Goal: Task Accomplishment & Management: Use online tool/utility

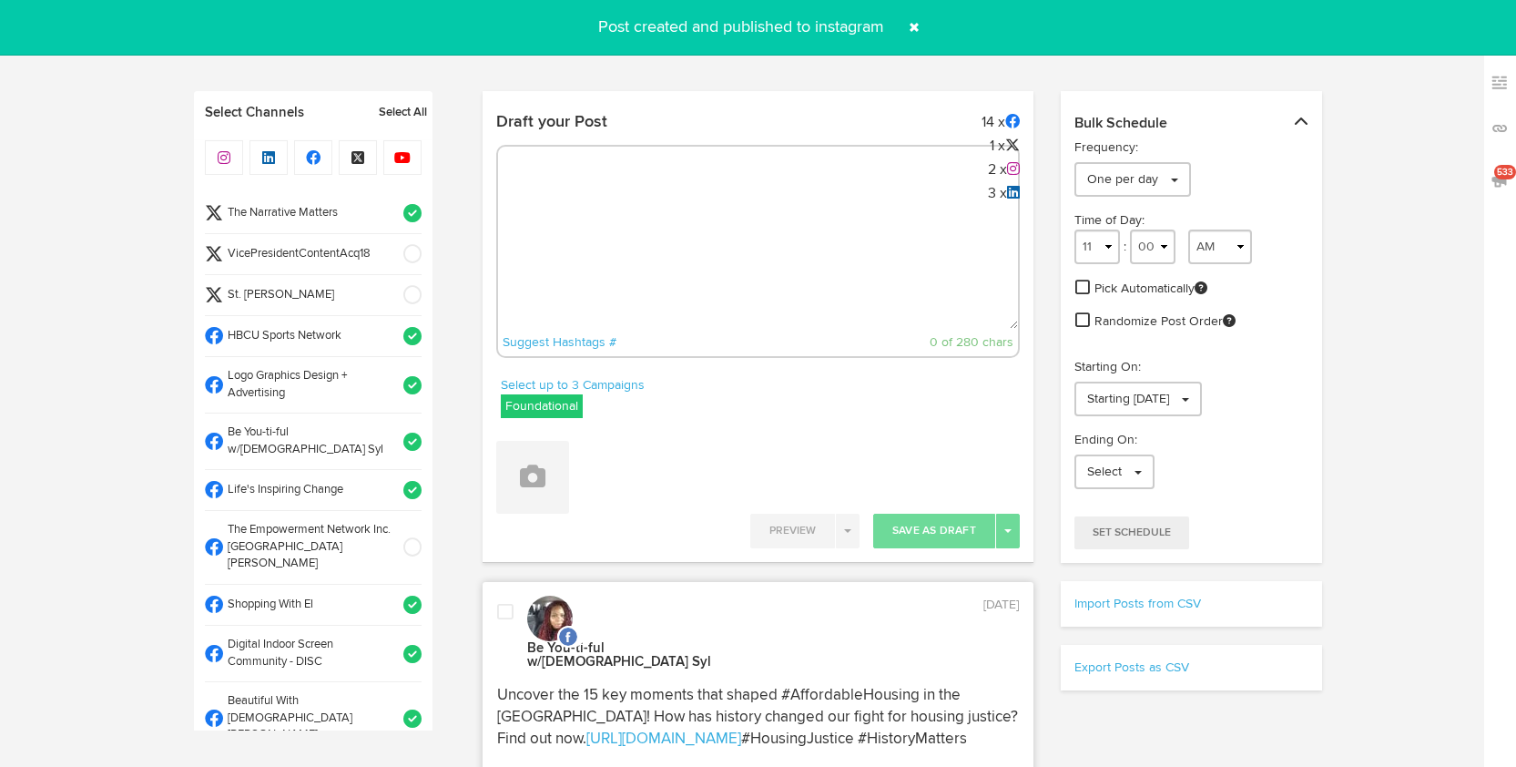
select select "10"
select select "18"
select select "11"
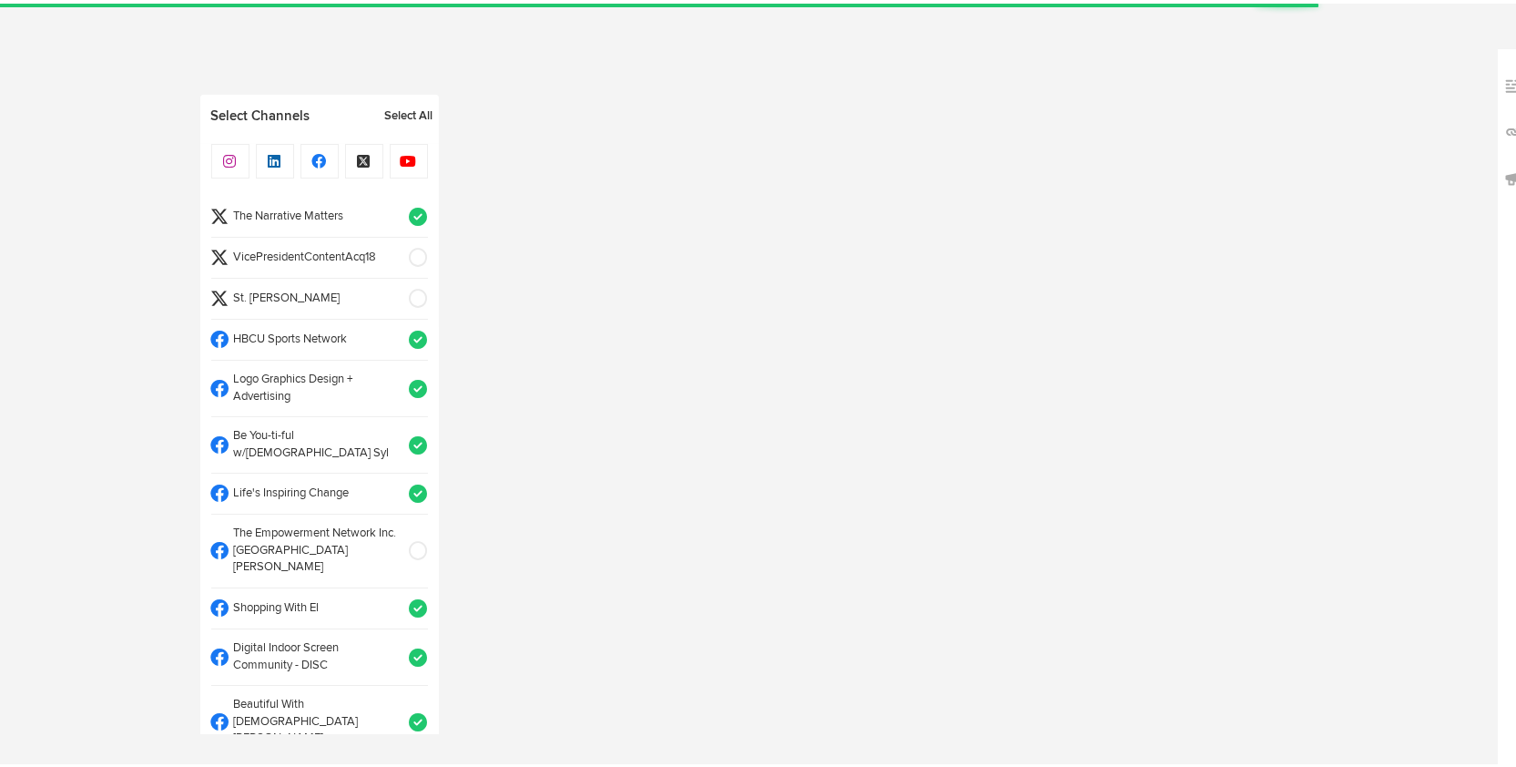
select select "9"
select select "22"
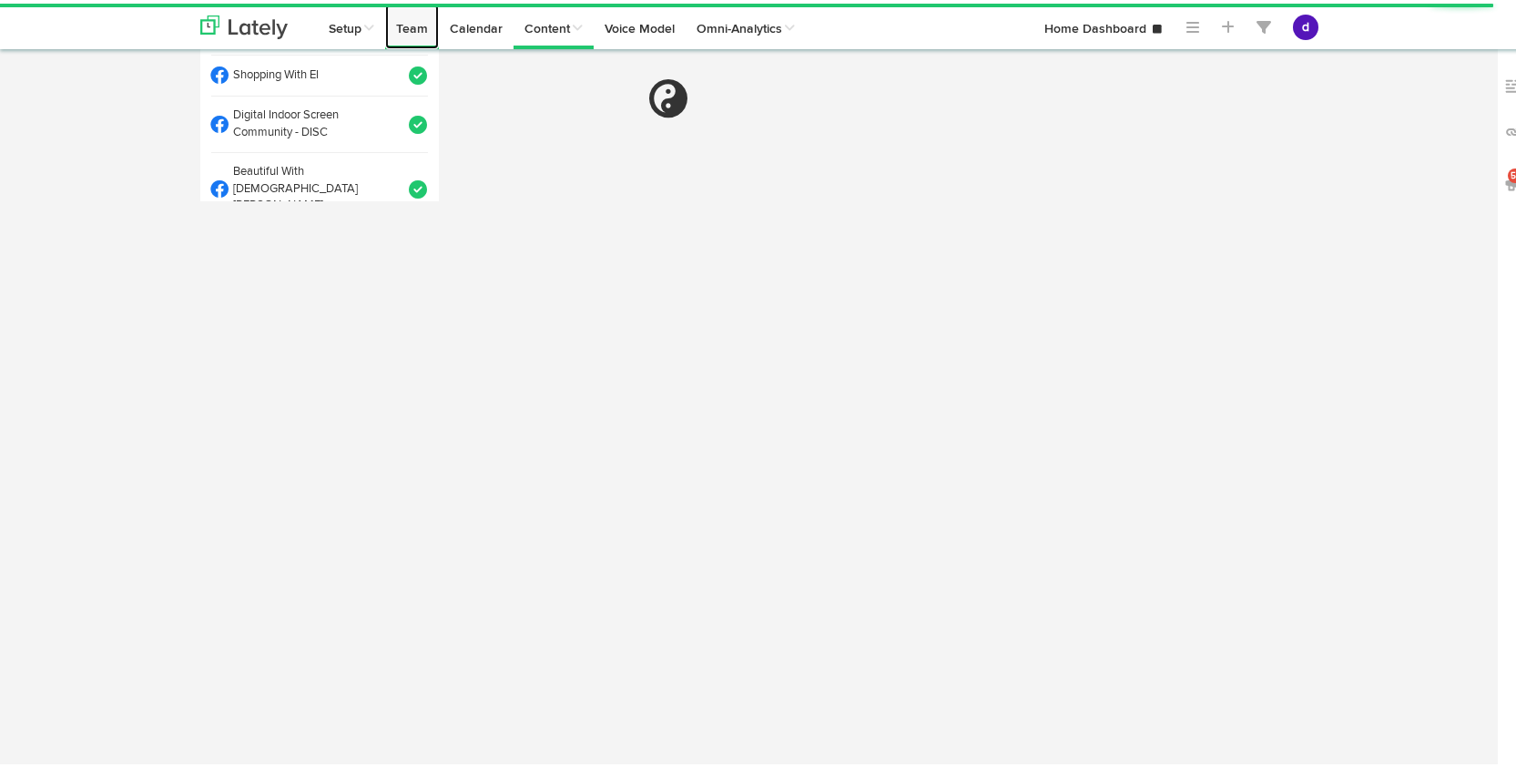
click at [426, 39] on link "Team" at bounding box center [412, 23] width 54 height 46
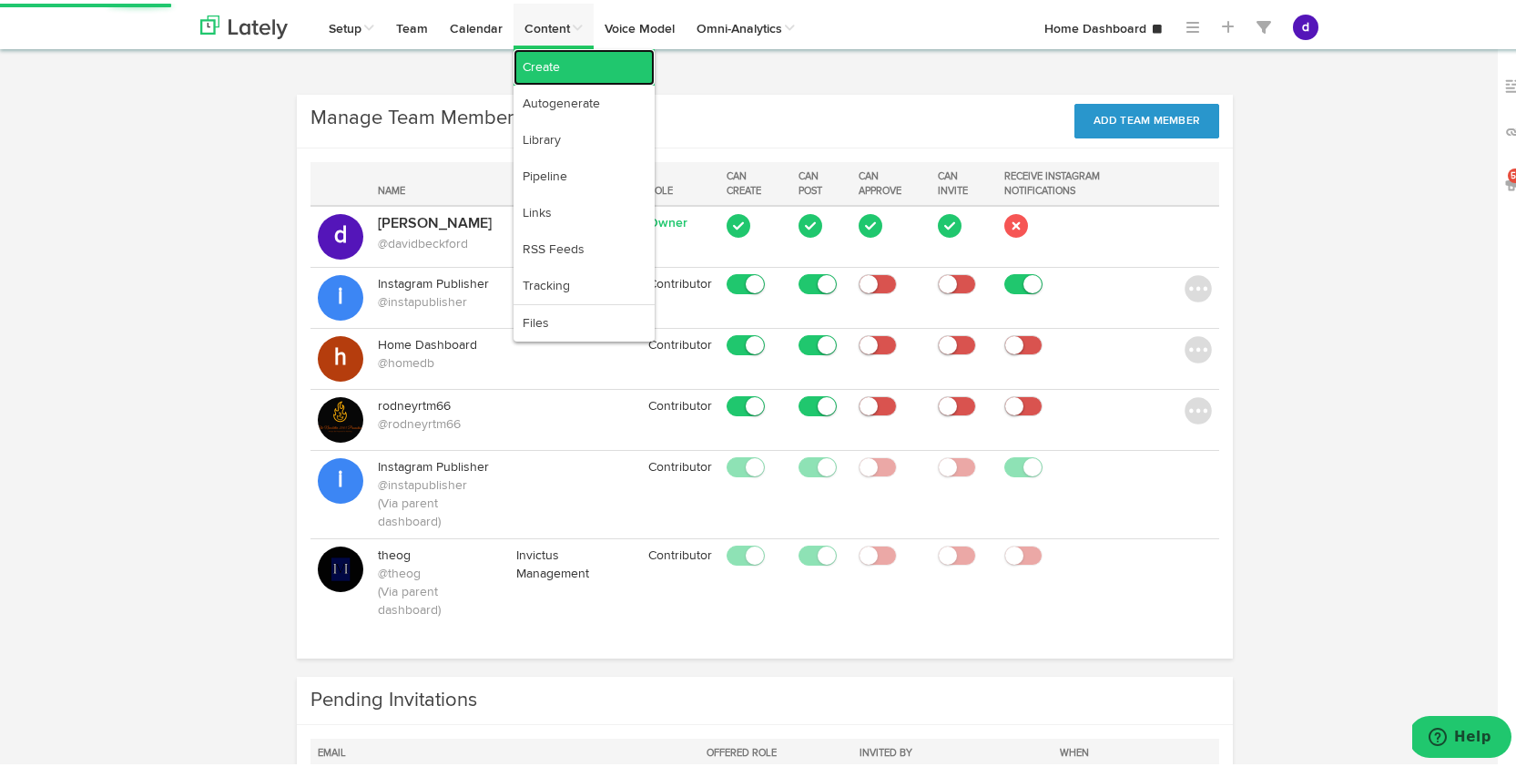
click at [537, 67] on link "Create" at bounding box center [584, 64] width 141 height 36
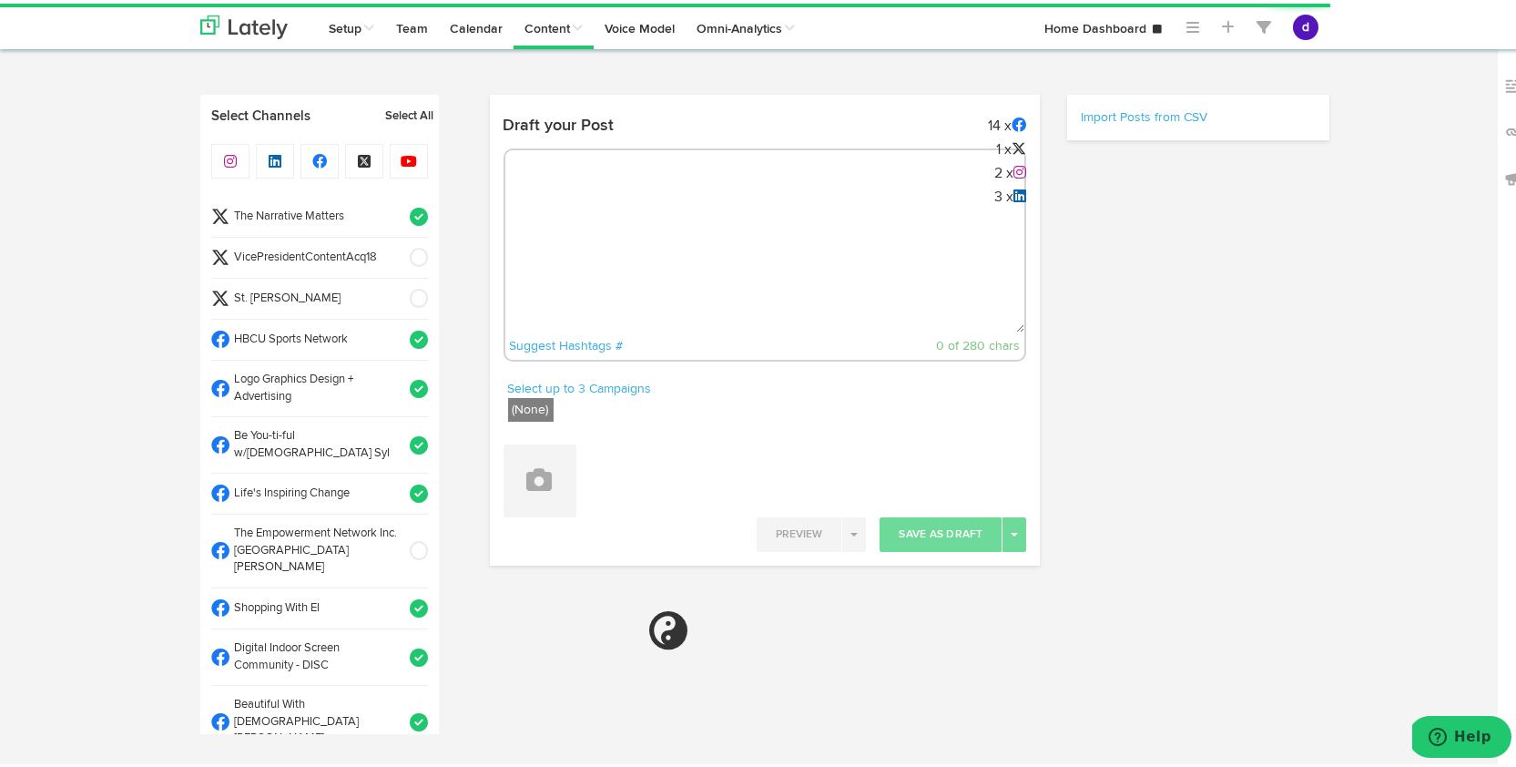
select select "9"
select select "22"
radio input "true"
click at [575, 198] on div "Suggest Hashtags # 0 of 280 chars" at bounding box center [765, 251] width 524 height 213
click at [567, 221] on textarea at bounding box center [765, 269] width 520 height 120
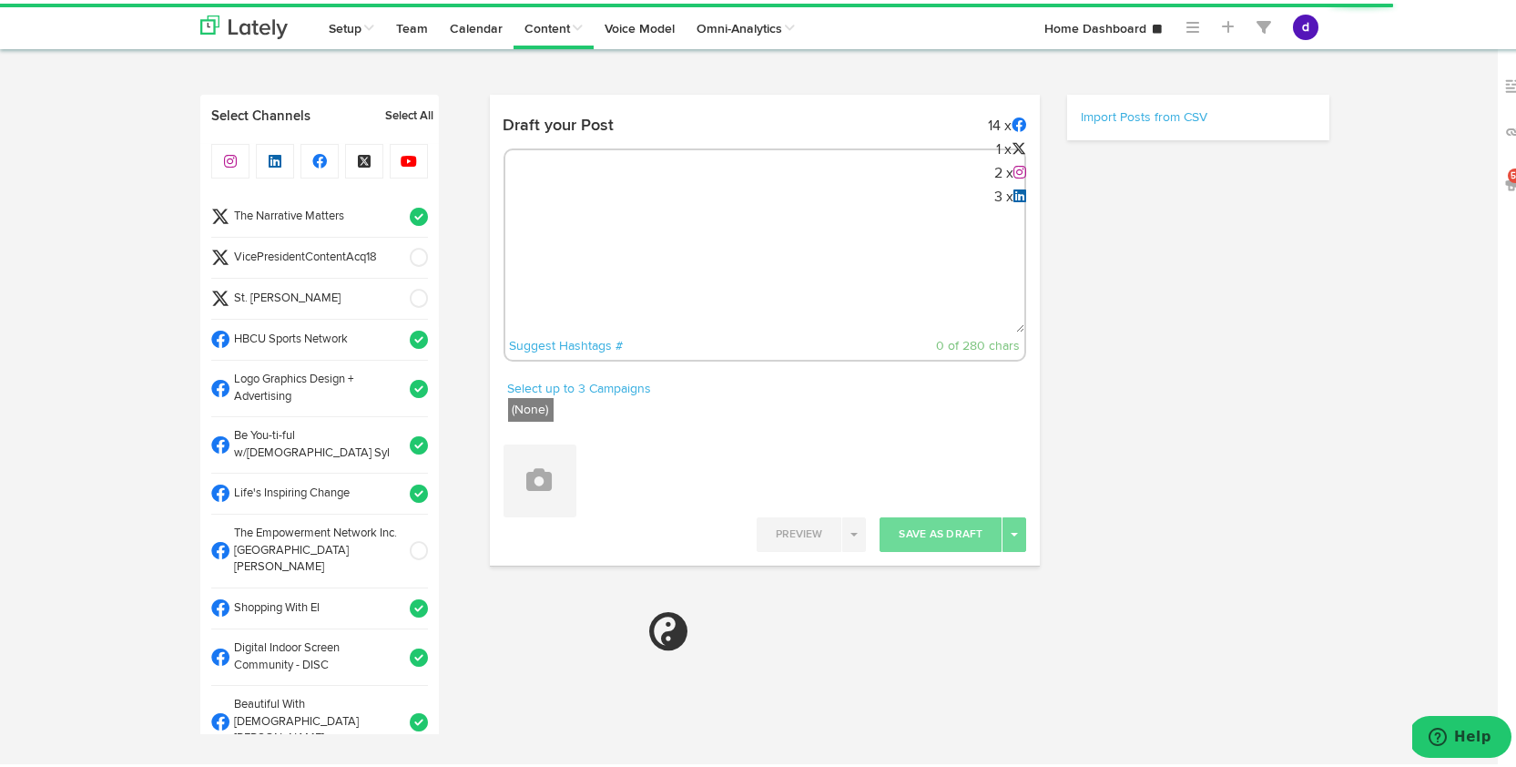
paste textarea "ARGUS News. Now. E News [DATE] Looking for career growth? Better Family Life’s …"
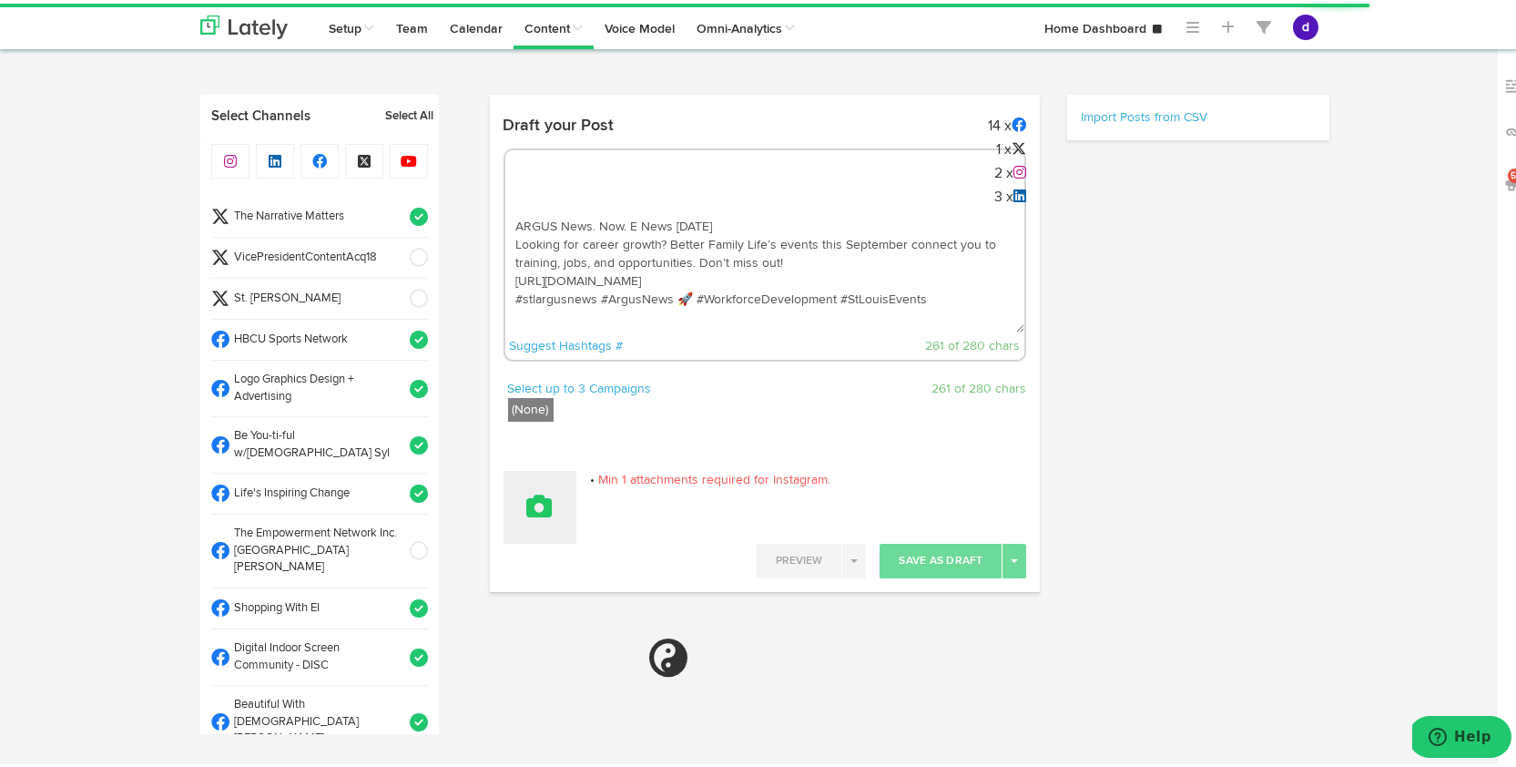
type textarea "ARGUS News. Now. E News [DATE] Looking for career growth? Better Family Life’s …"
click at [534, 502] on icon at bounding box center [539, 502] width 25 height 25
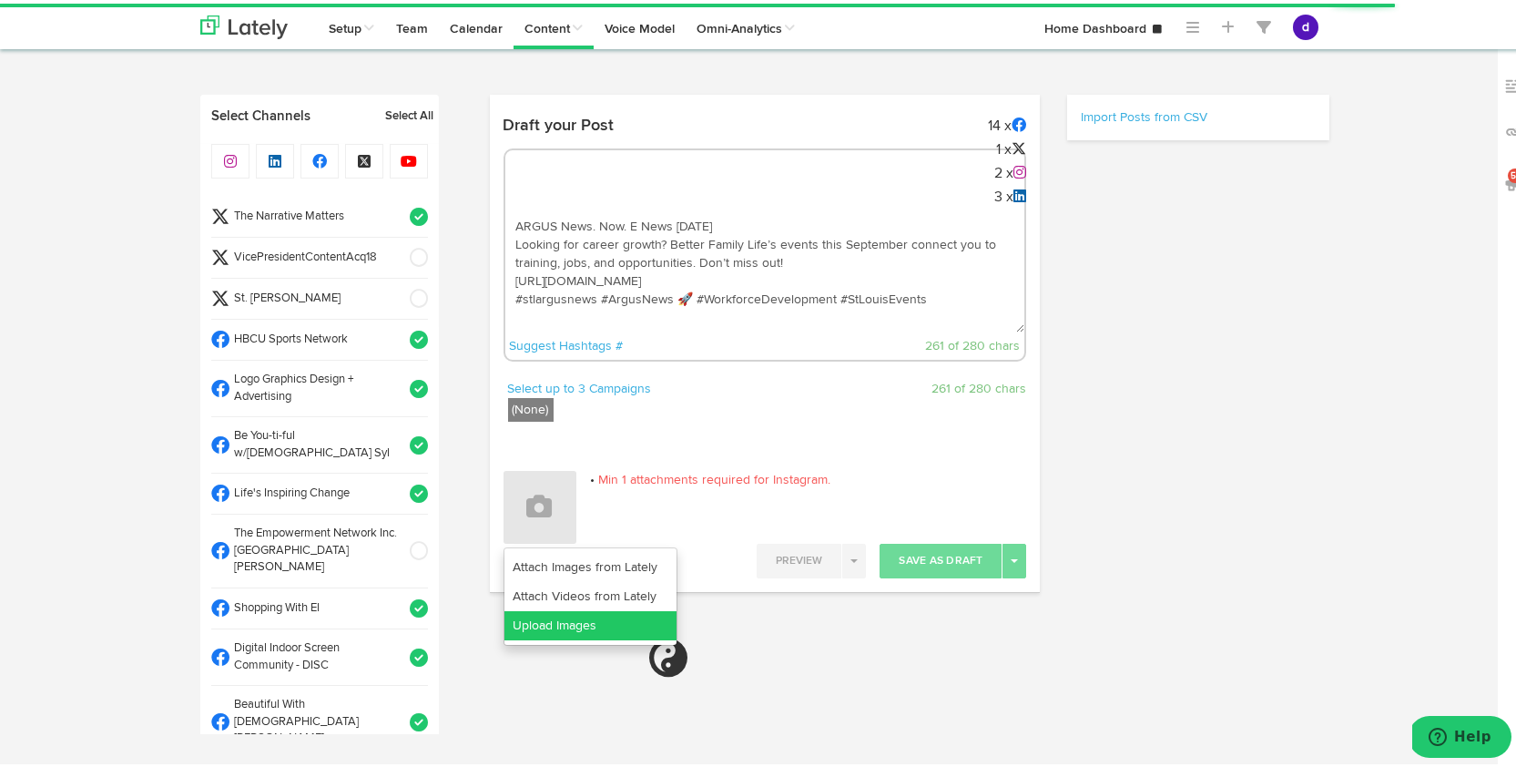
click at [566, 616] on link "Upload Images" at bounding box center [590, 621] width 172 height 29
select select "11"
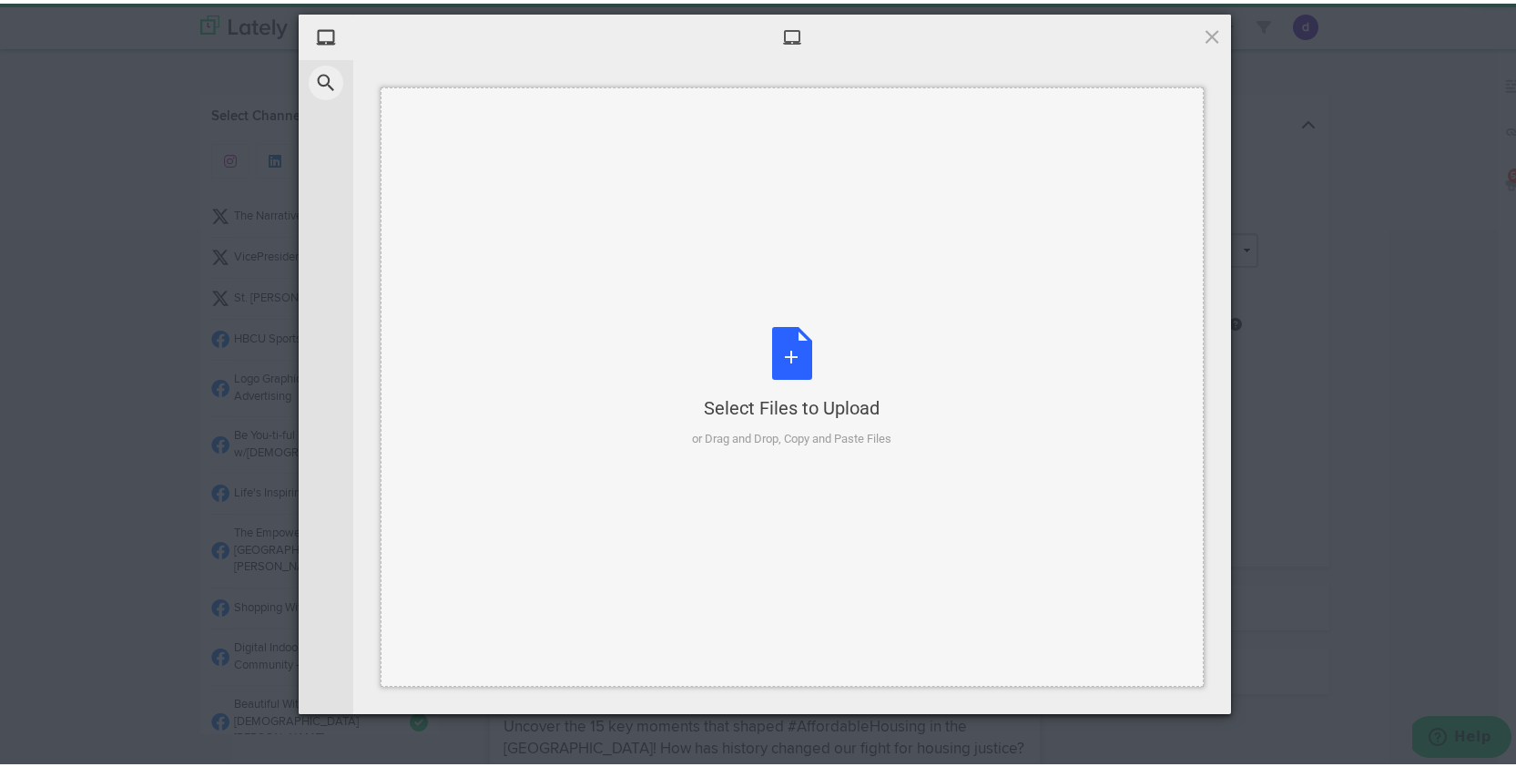
click at [782, 331] on div "Select Files to Upload or Drag and Drop, Copy and Paste Files" at bounding box center [792, 383] width 199 height 121
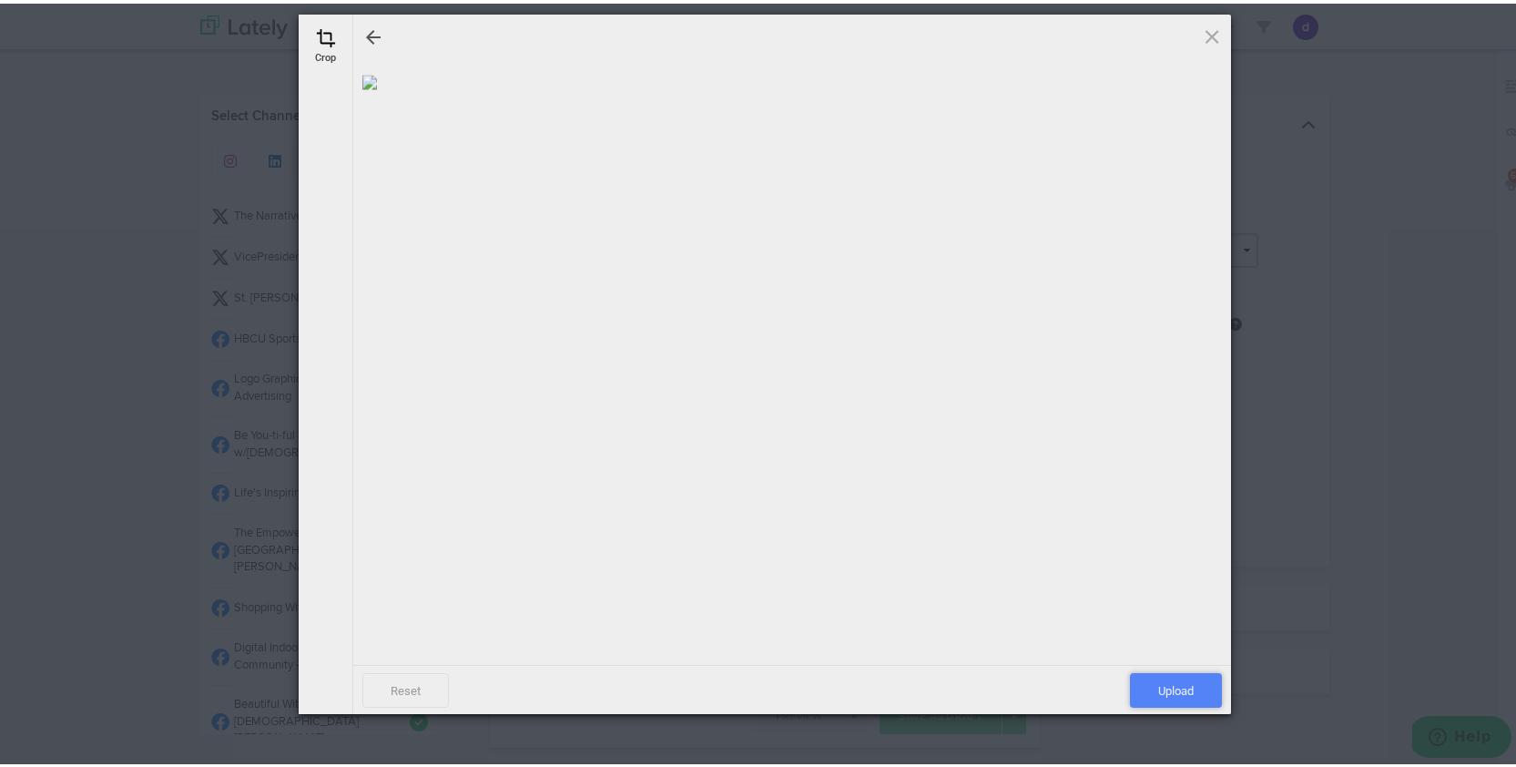
click at [1144, 690] on span "Upload" at bounding box center [1176, 686] width 92 height 35
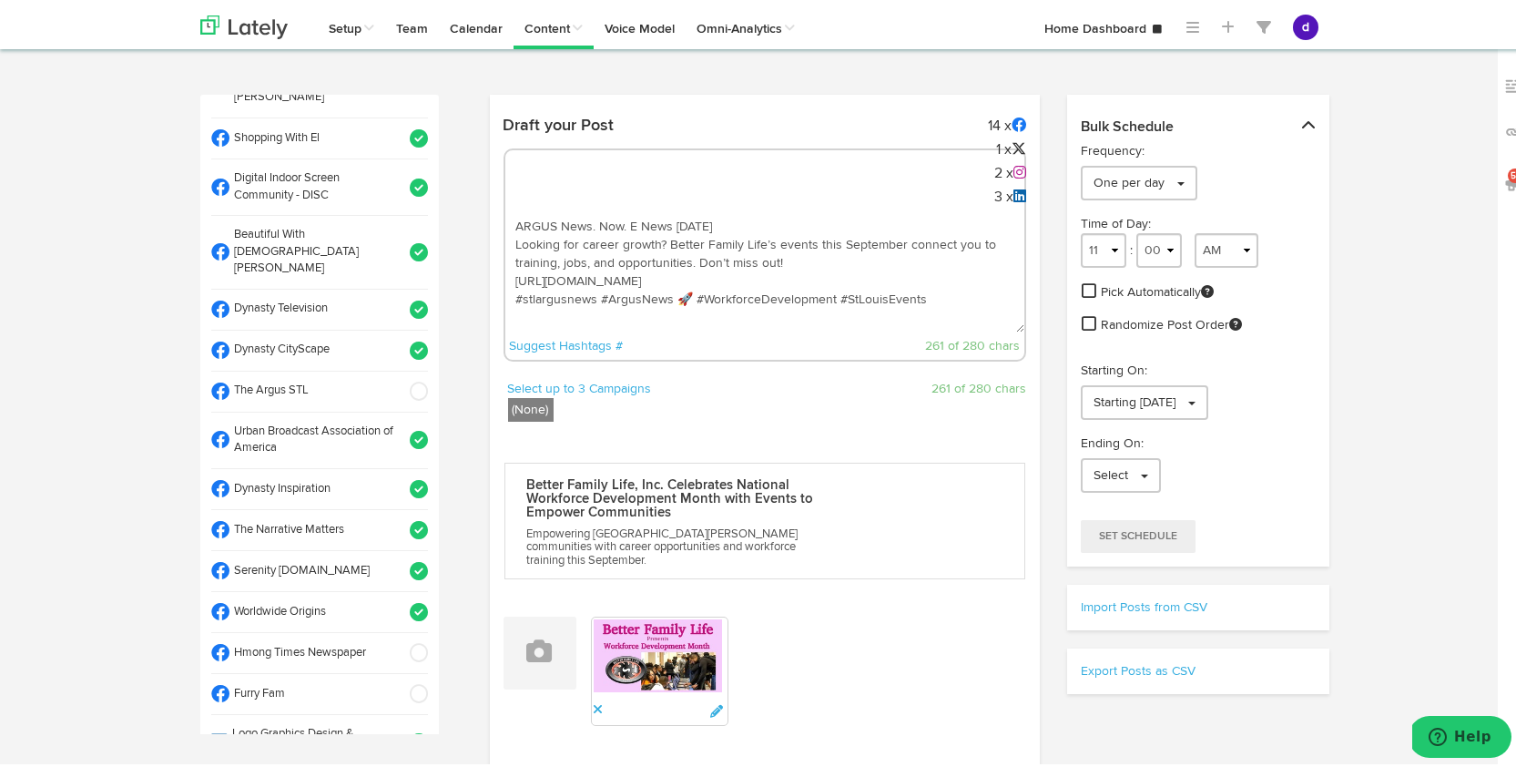
scroll to position [645, 0]
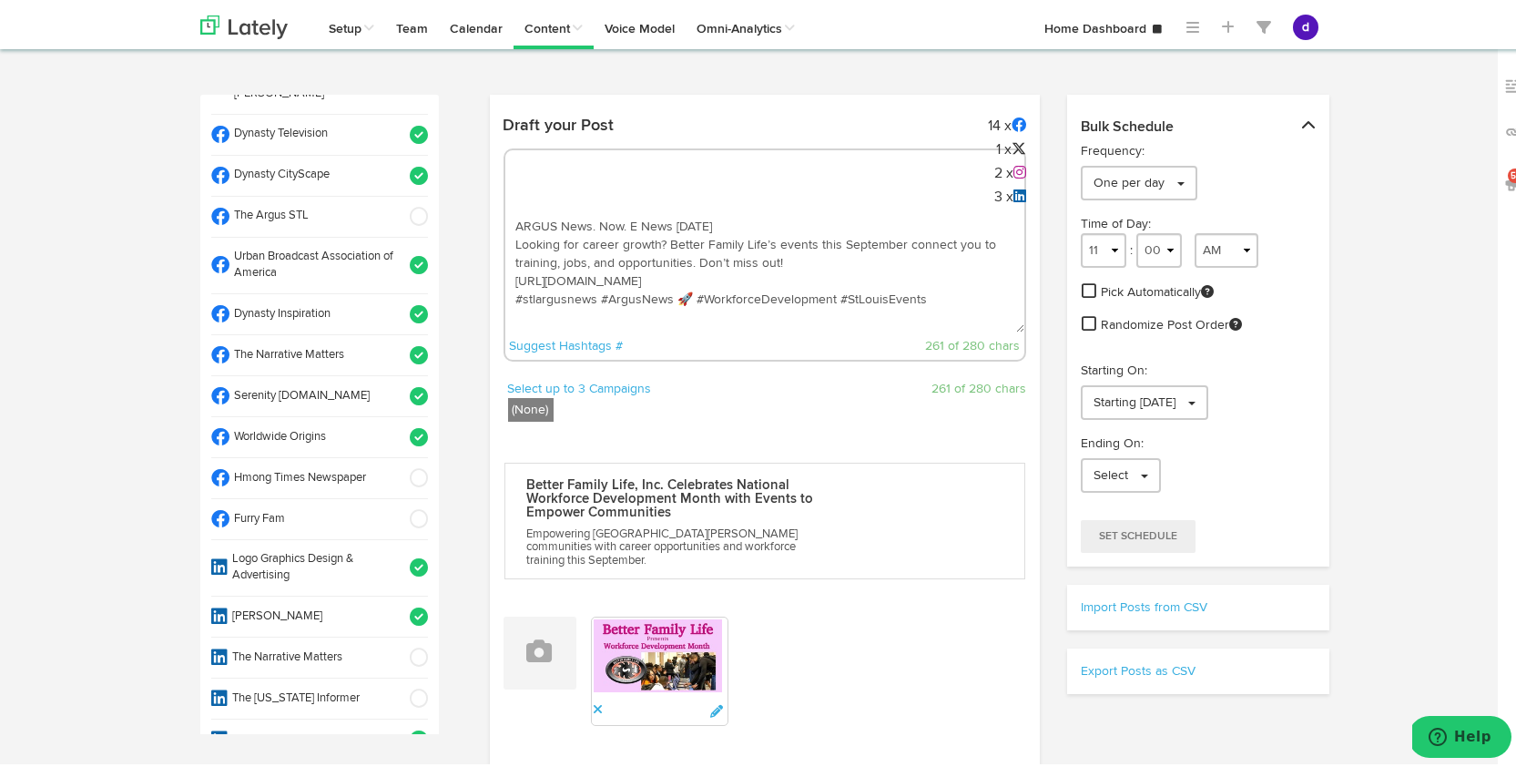
click at [404, 424] on span at bounding box center [413, 433] width 30 height 18
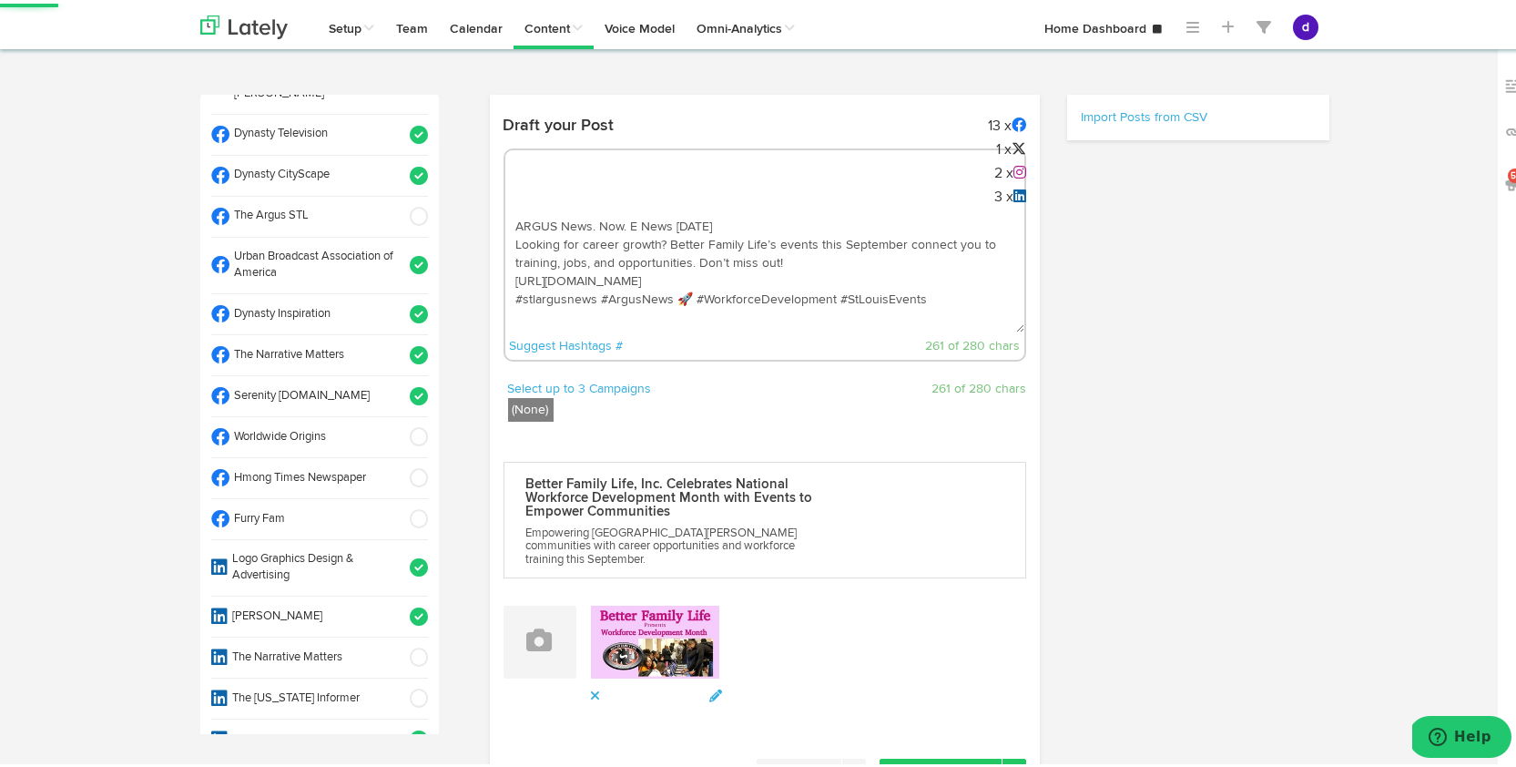
select select "11"
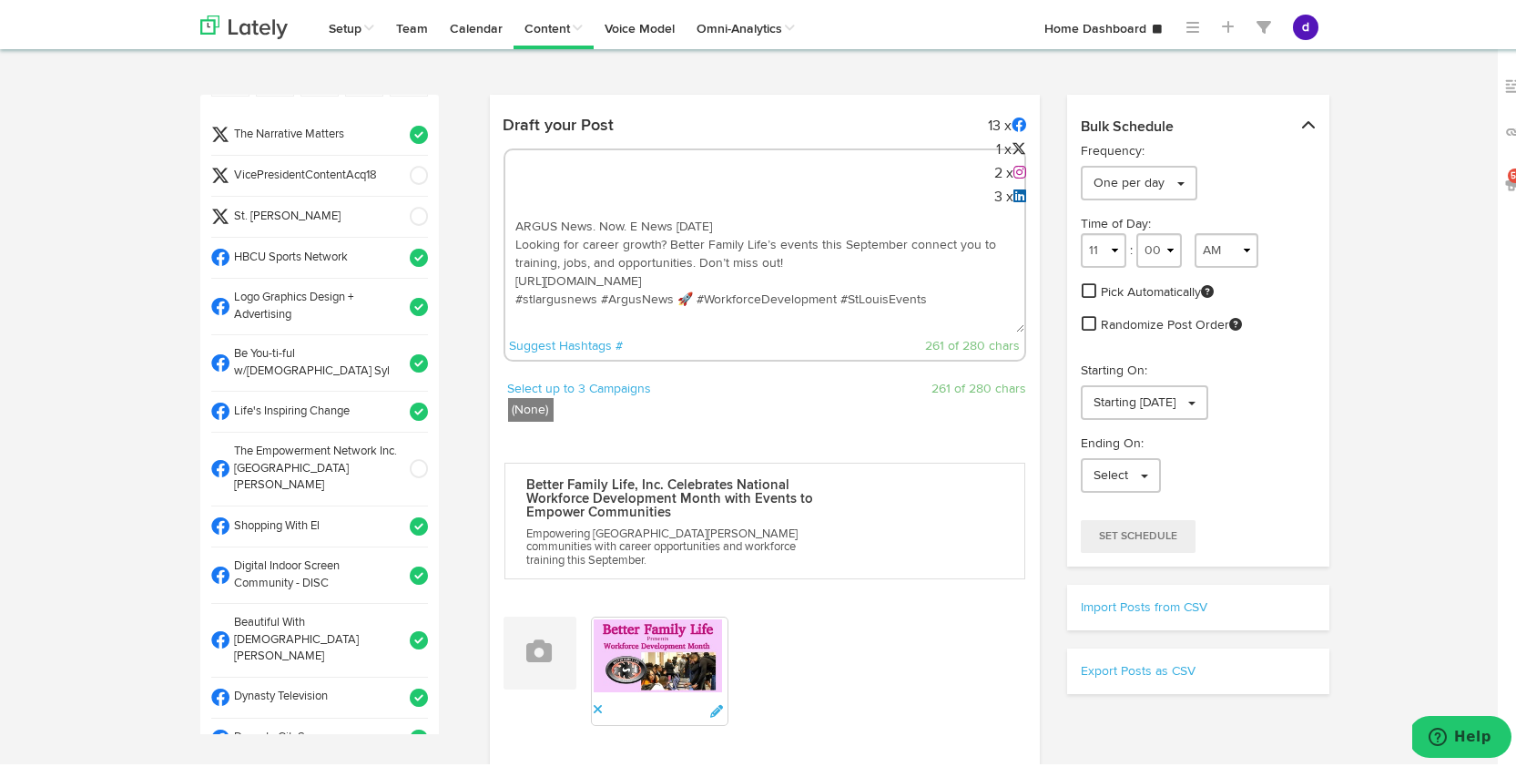
scroll to position [0, 0]
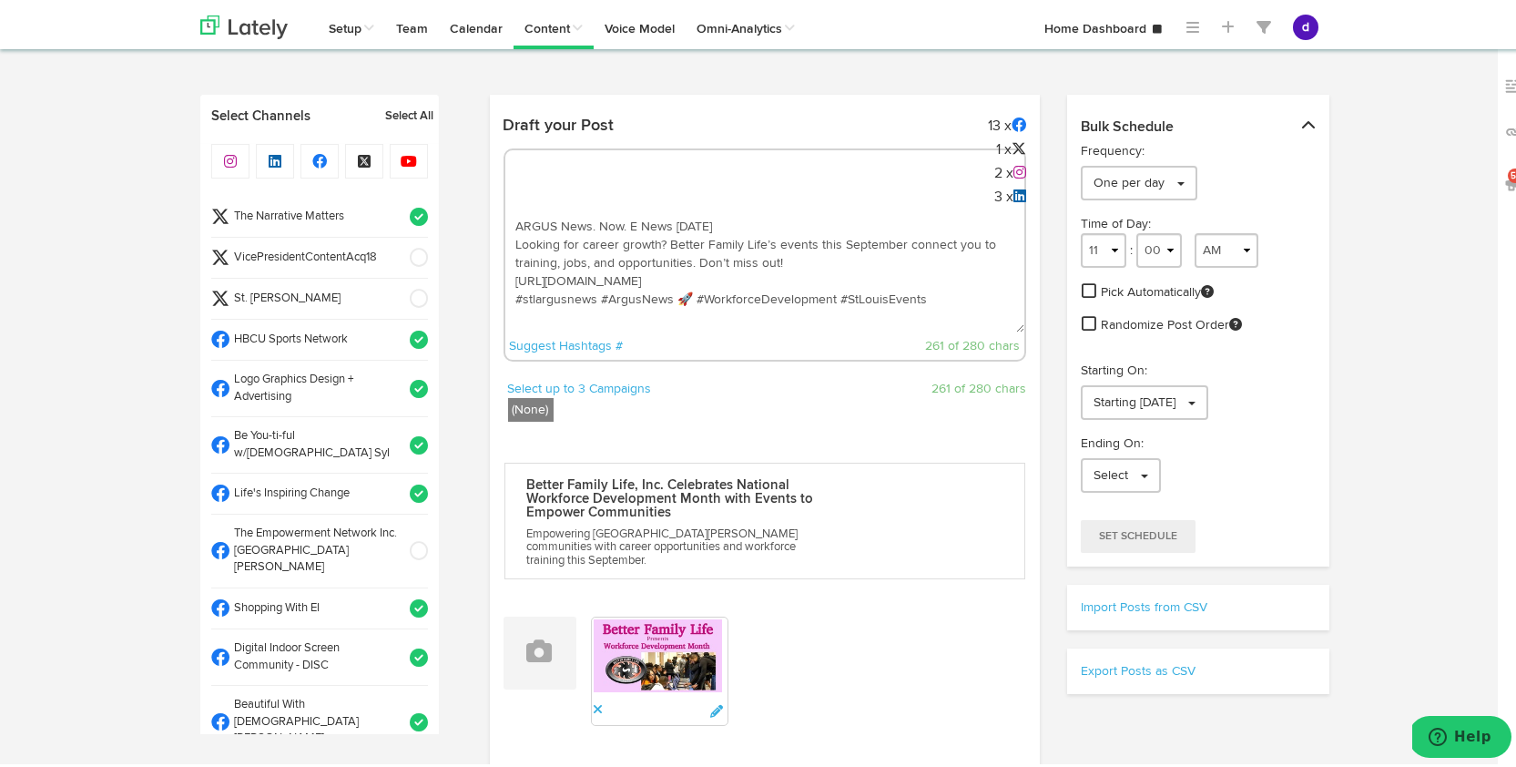
click at [398, 252] on span at bounding box center [413, 254] width 30 height 18
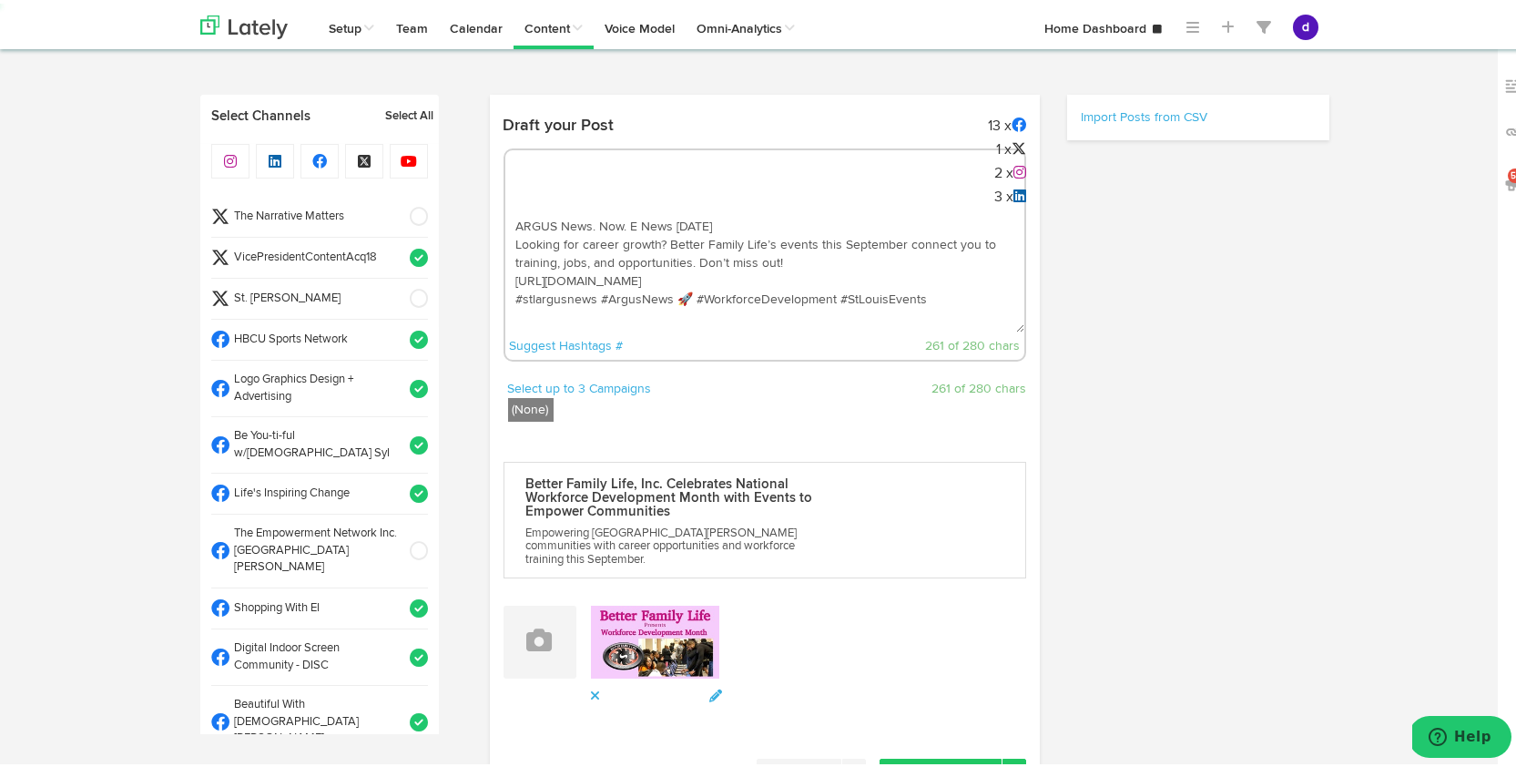
select select "11"
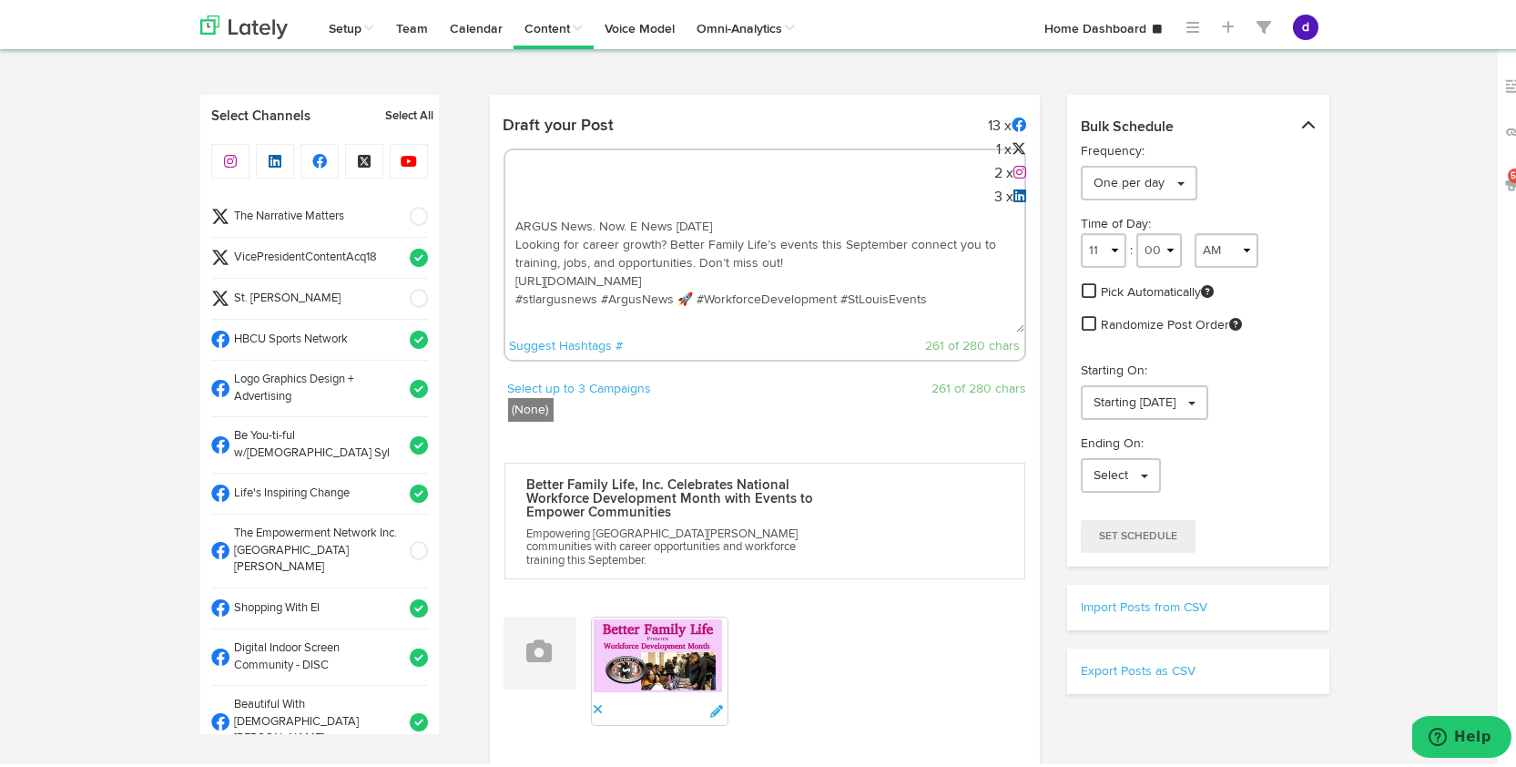
scroll to position [282, 0]
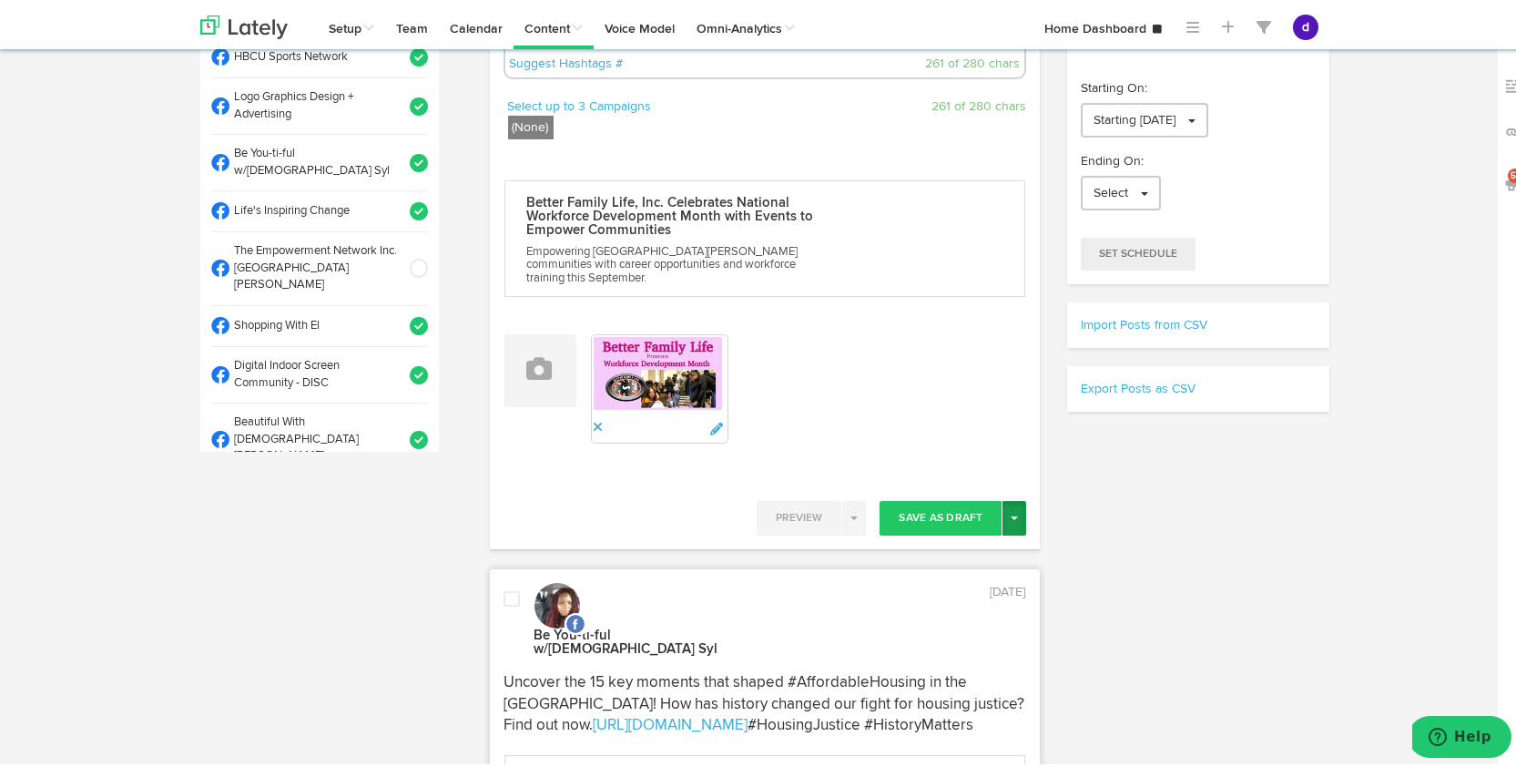
click at [1011, 513] on span "button" at bounding box center [1014, 515] width 7 height 4
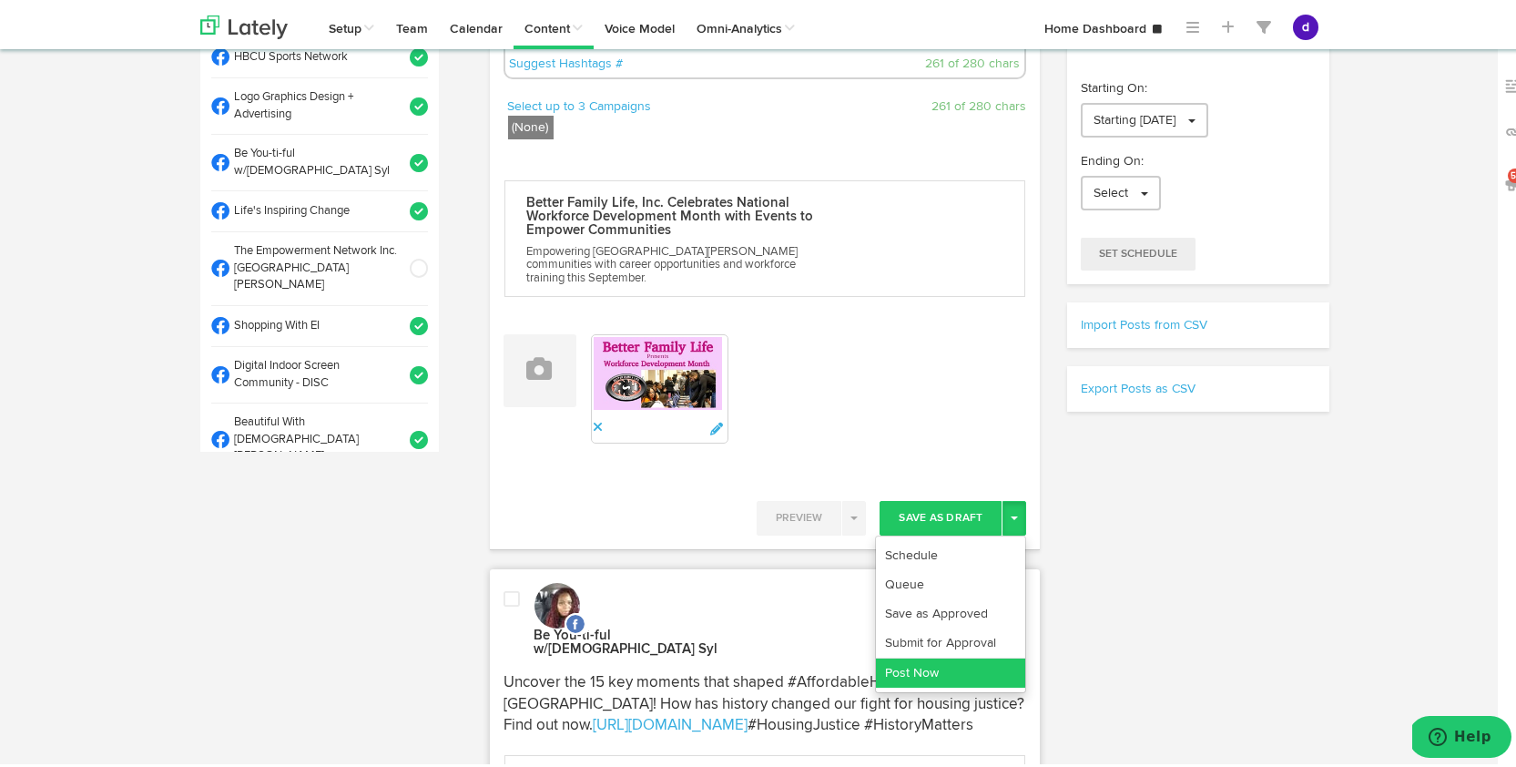
click at [964, 663] on link "Post Now" at bounding box center [950, 669] width 149 height 29
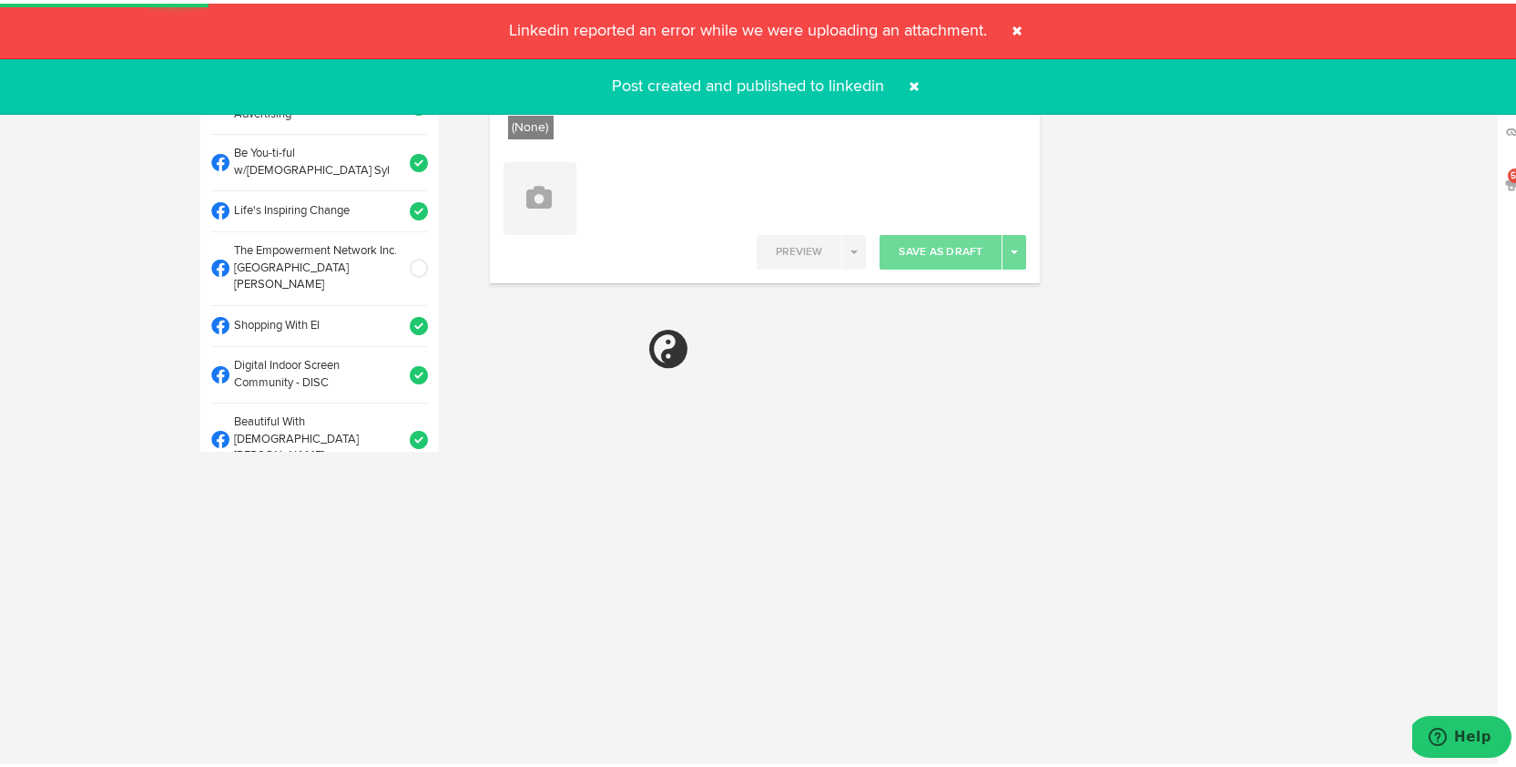
select select "11"
